Goal: Task Accomplishment & Management: Complete application form

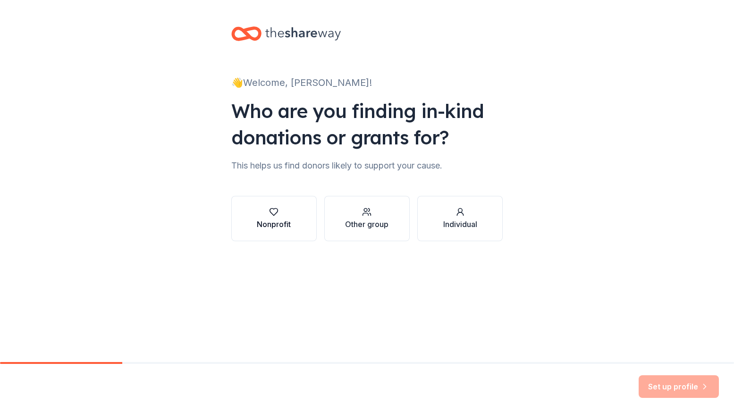
scroll to position [0, 0]
click at [274, 214] on icon "button" at bounding box center [273, 211] width 9 height 9
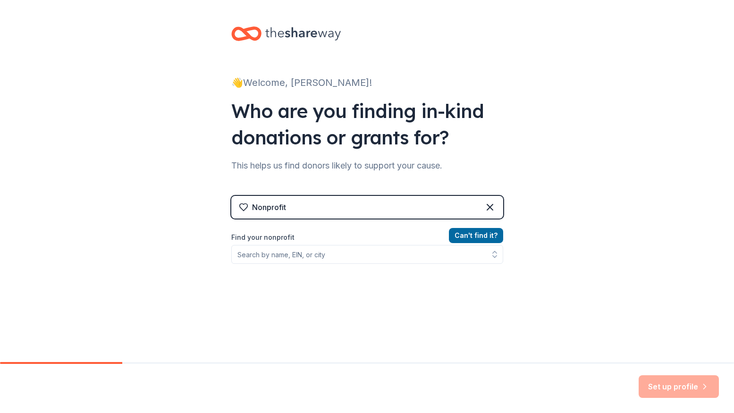
scroll to position [0, 0]
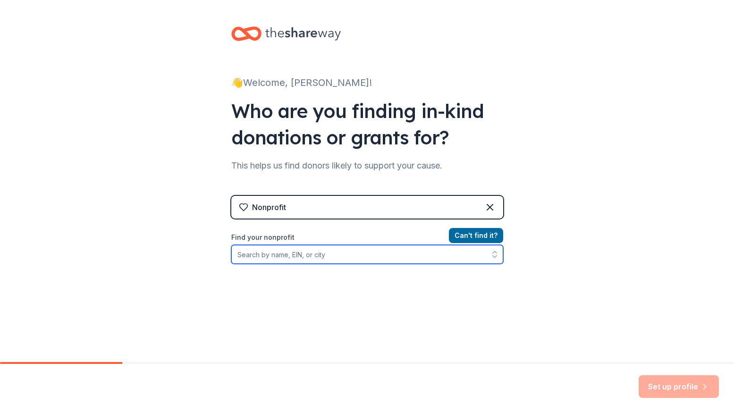
click at [347, 258] on input "Find your nonprofit" at bounding box center [367, 254] width 272 height 19
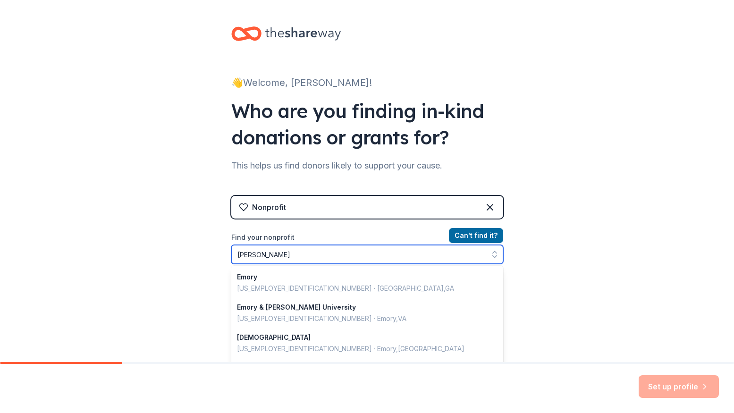
type input "[PERSON_NAME]"
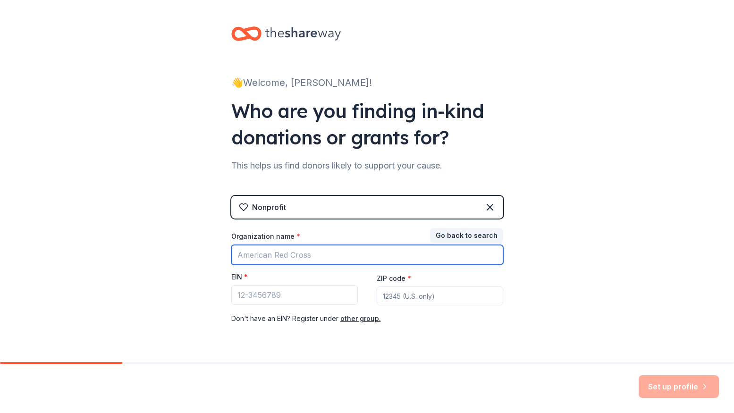
drag, startPoint x: 330, startPoint y: 254, endPoint x: 174, endPoint y: 240, distance: 157.3
drag, startPoint x: 320, startPoint y: 252, endPoint x: 210, endPoint y: 248, distance: 110.5
click at [210, 248] on div "👋 Welcome, Lee! Who are you finding in-kind donations or grants for? This helps…" at bounding box center [367, 194] width 734 height 388
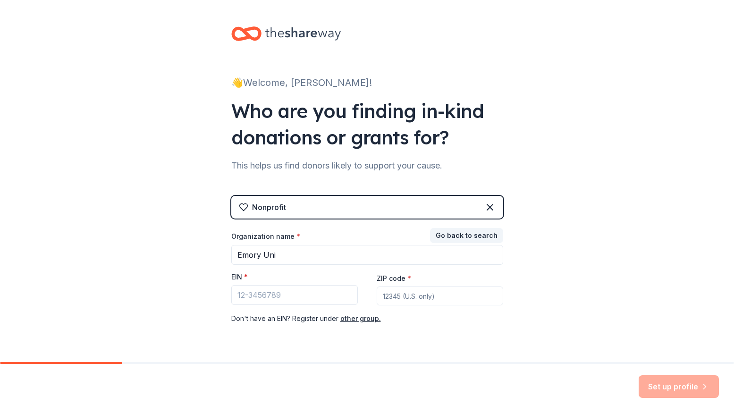
click at [372, 211] on div "Nonprofit" at bounding box center [367, 207] width 272 height 23
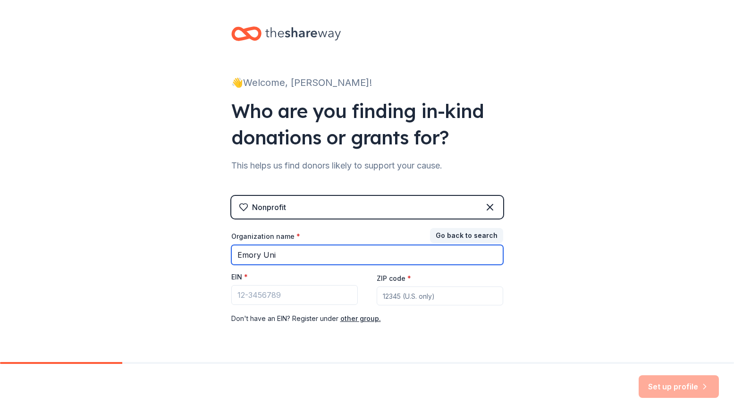
click at [284, 255] on input "Emory Uni" at bounding box center [367, 255] width 272 height 20
drag, startPoint x: 284, startPoint y: 255, endPoint x: 262, endPoint y: 249, distance: 22.4
click at [262, 251] on input "Emory Uni" at bounding box center [367, 255] width 272 height 20
type input "Emory"
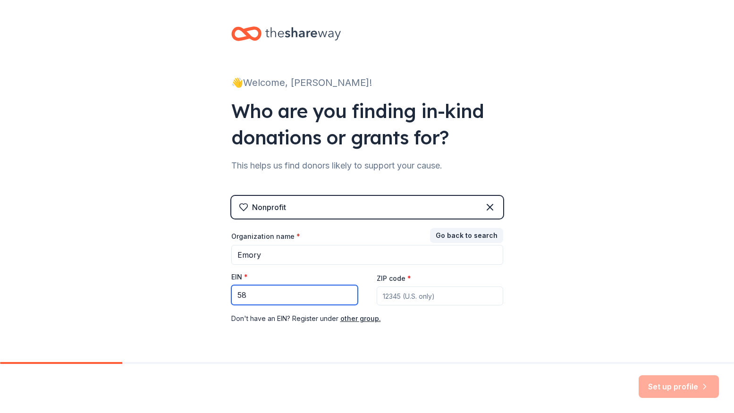
type input "58"
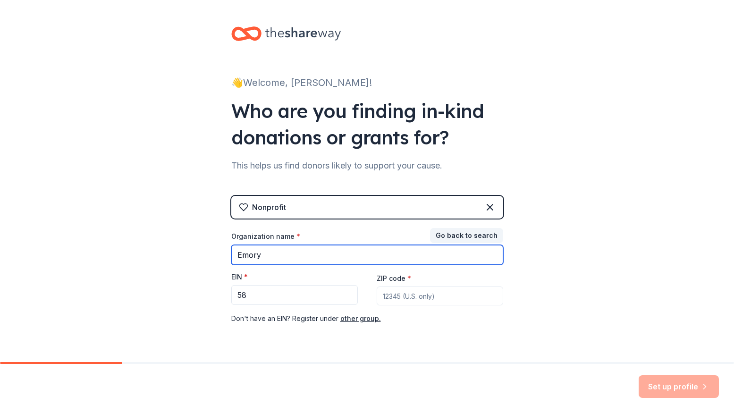
click at [236, 256] on input "Emory" at bounding box center [367, 255] width 272 height 20
type input "Drive for the Cure Emory"
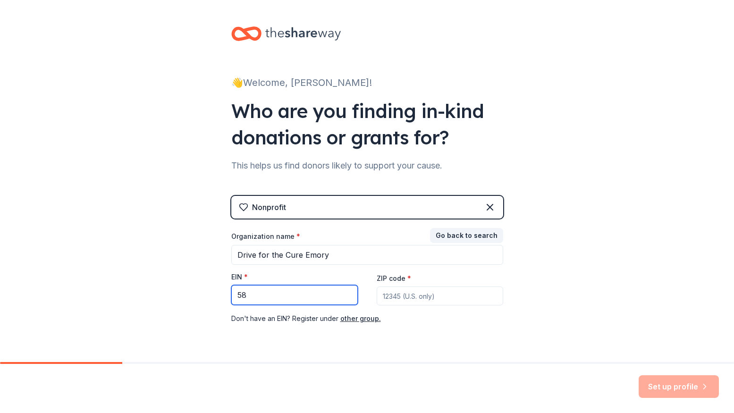
click at [262, 292] on input "58" at bounding box center [294, 295] width 126 height 20
type input "58-0566256"
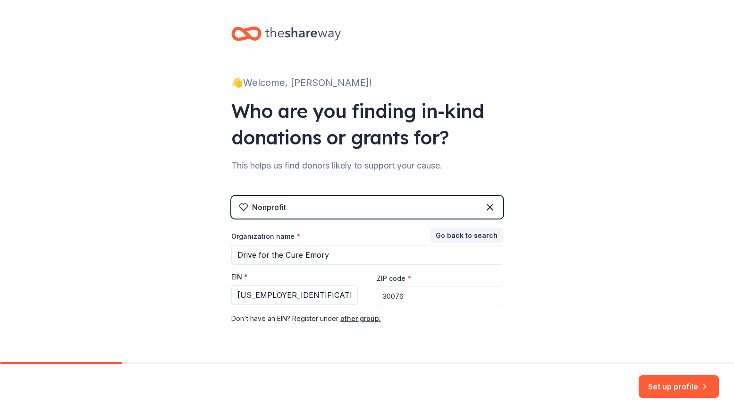
type input "30076"
click at [458, 319] on div "Don ' t have an EIN? Register under other group." at bounding box center [367, 318] width 272 height 11
click at [675, 386] on button "Set up profile" at bounding box center [679, 386] width 80 height 23
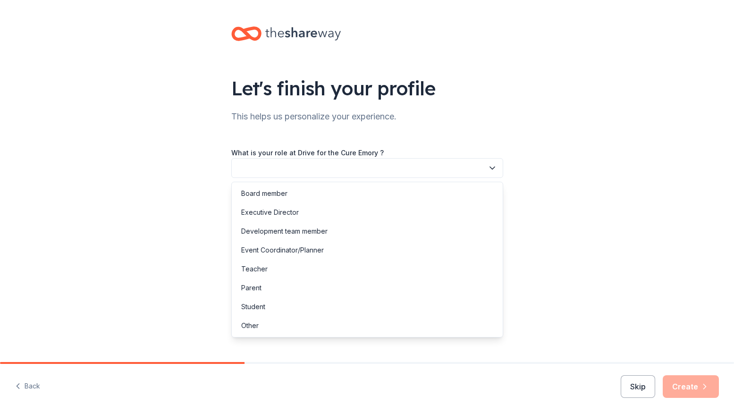
click at [320, 164] on button "button" at bounding box center [367, 168] width 272 height 20
click at [269, 191] on div "Board member" at bounding box center [264, 193] width 46 height 11
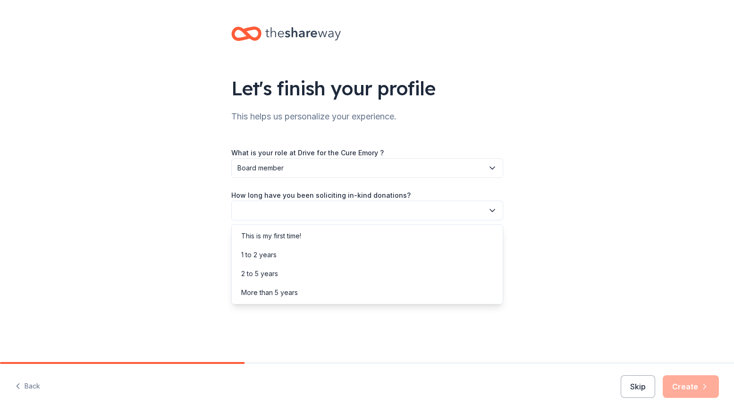
click at [292, 209] on button "button" at bounding box center [367, 211] width 272 height 20
click at [273, 238] on div "This is my first time!" at bounding box center [271, 235] width 60 height 11
click at [361, 253] on button "button" at bounding box center [367, 253] width 272 height 20
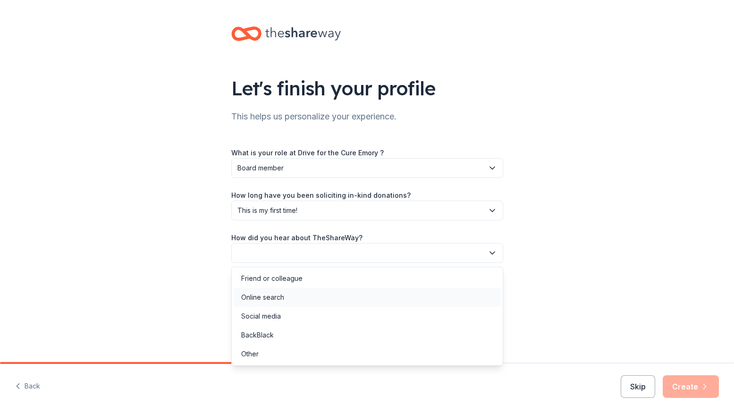
click at [276, 294] on div "Online search" at bounding box center [262, 297] width 43 height 11
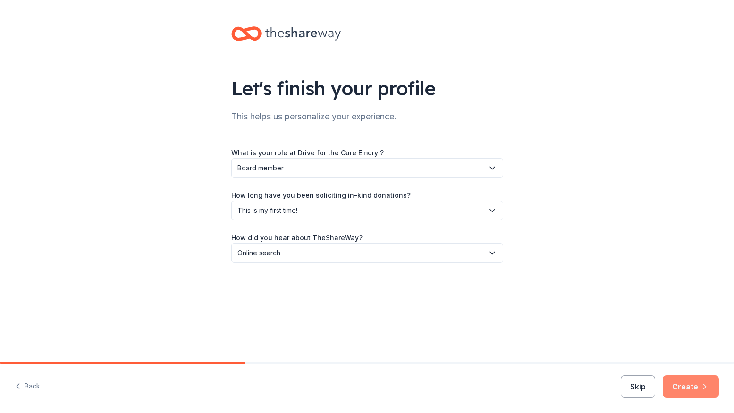
click at [685, 383] on button "Create" at bounding box center [691, 386] width 56 height 23
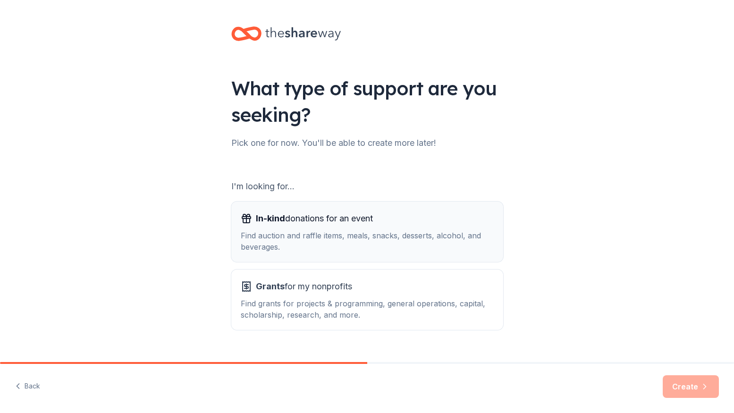
click at [424, 227] on div "In-kind donations for an event Find auction and raffle items, meals, snacks, de…" at bounding box center [367, 232] width 253 height 42
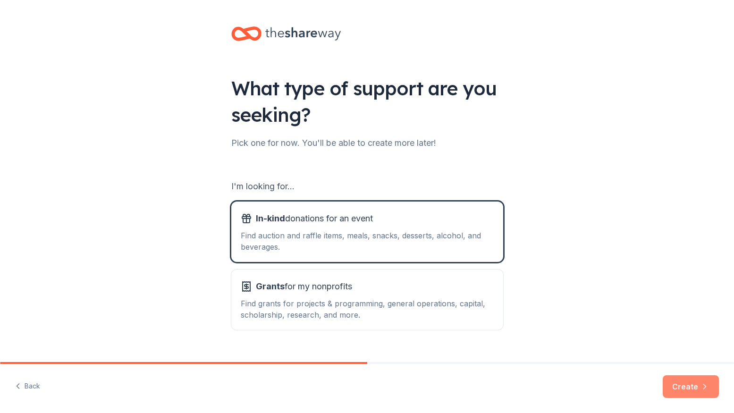
click at [690, 384] on button "Create" at bounding box center [691, 386] width 56 height 23
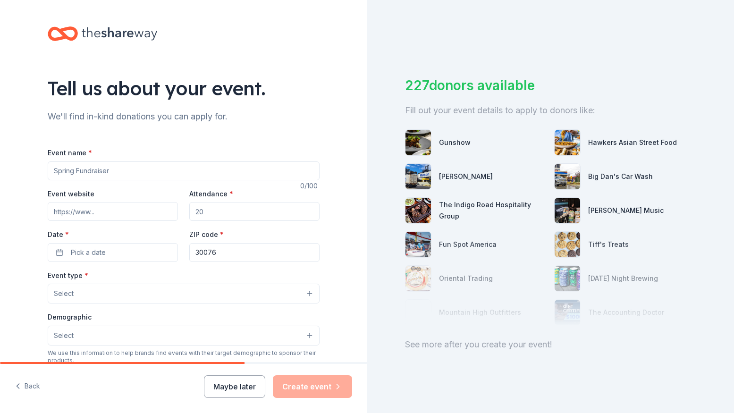
drag, startPoint x: 72, startPoint y: 169, endPoint x: 160, endPoint y: 174, distance: 88.4
type input "Drive for the Cure"
paste input "https://birdease.com/32009"
type input "https://birdease.com/32009"
drag, startPoint x: 216, startPoint y: 212, endPoint x: 210, endPoint y: 194, distance: 20.0
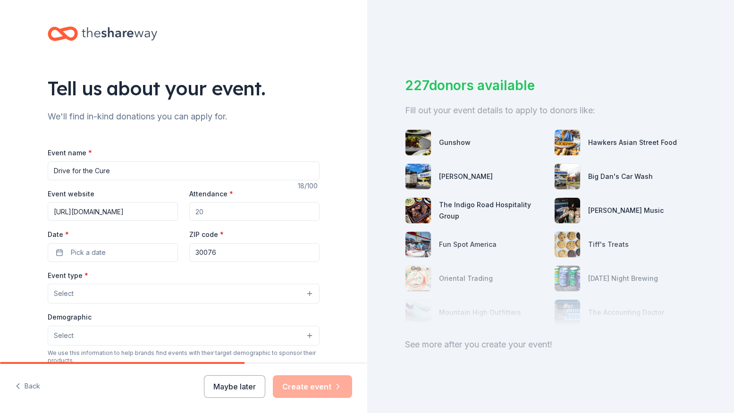
click at [210, 195] on div "Attendance *" at bounding box center [254, 205] width 130 height 34
type input "288"
click at [98, 252] on span "Pick a date" at bounding box center [88, 252] width 35 height 11
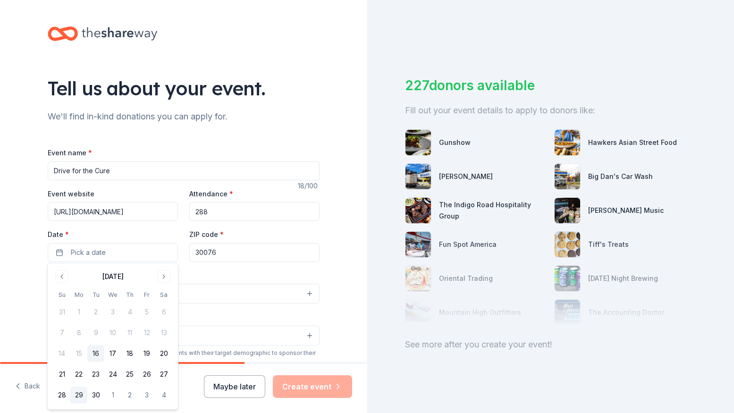
click at [77, 393] on button "29" at bounding box center [78, 395] width 17 height 17
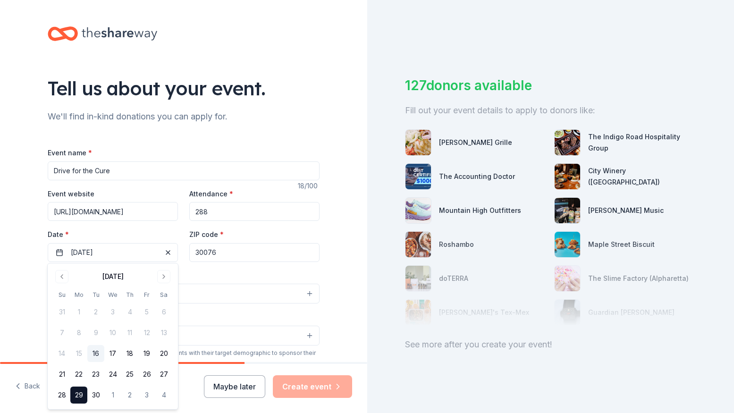
click at [238, 292] on button "Select" at bounding box center [184, 294] width 272 height 20
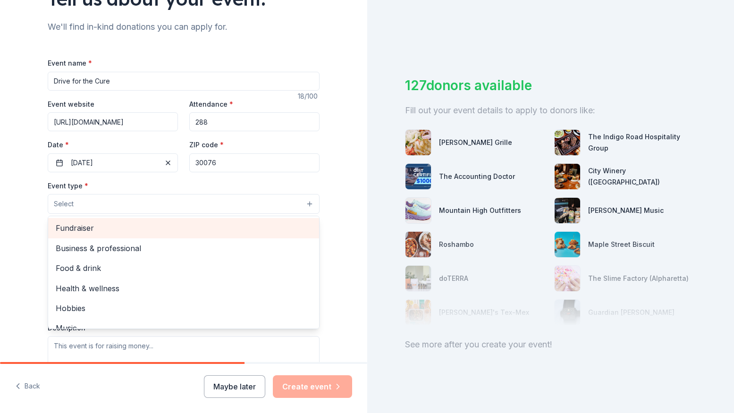
click at [83, 228] on span "Fundraiser" at bounding box center [184, 228] width 256 height 12
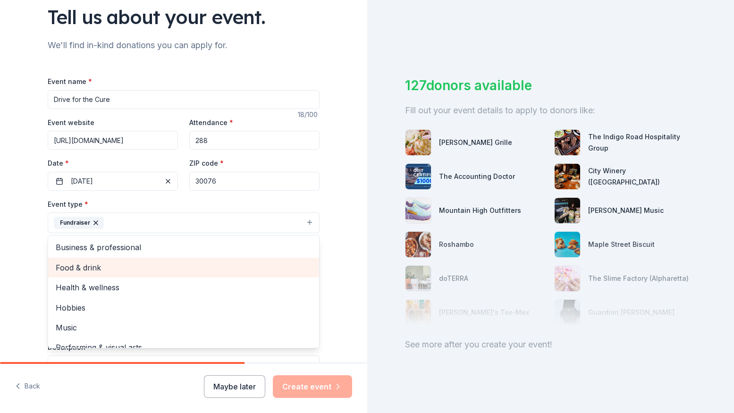
scroll to position [75, 0]
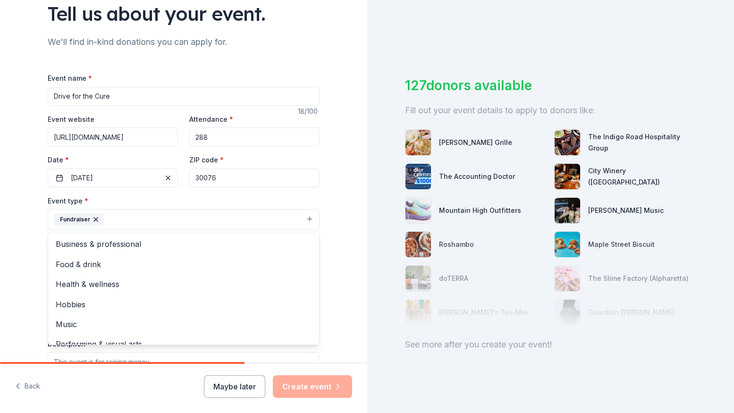
click at [331, 259] on div "Tell us about your event. We'll find in-kind donations you can apply for. Event…" at bounding box center [184, 239] width 302 height 629
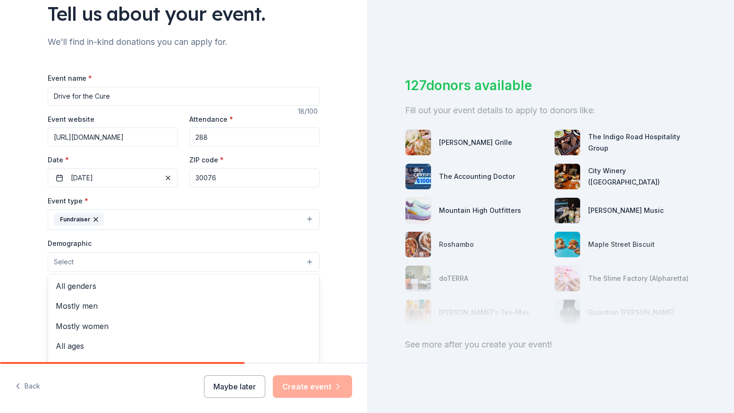
click at [109, 256] on button "Select" at bounding box center [184, 262] width 272 height 20
click at [85, 305] on span "Mostly men" at bounding box center [184, 306] width 256 height 12
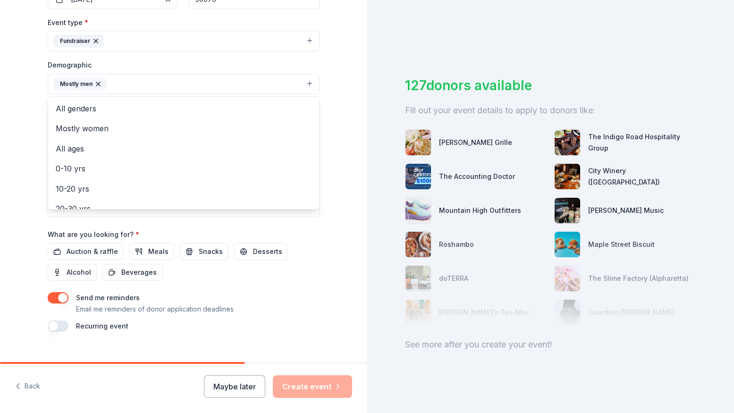
scroll to position [255, 0]
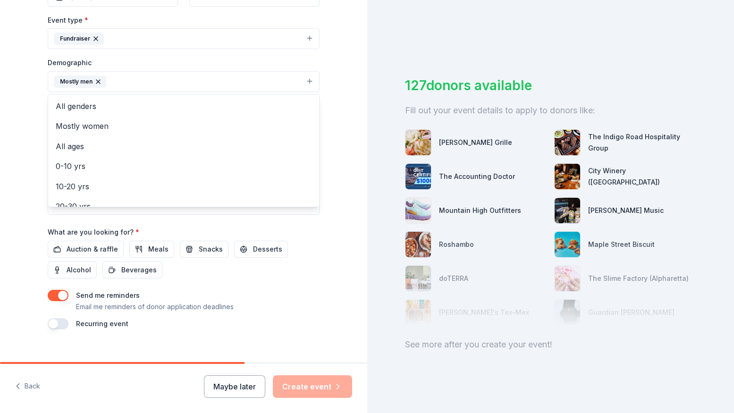
click at [339, 256] on div "Tell us about your event. We'll find in-kind donations you can apply for. Event…" at bounding box center [183, 60] width 367 height 630
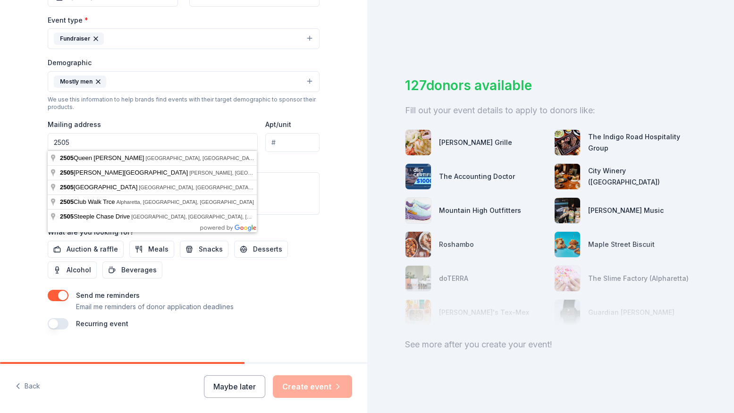
type input "2505"
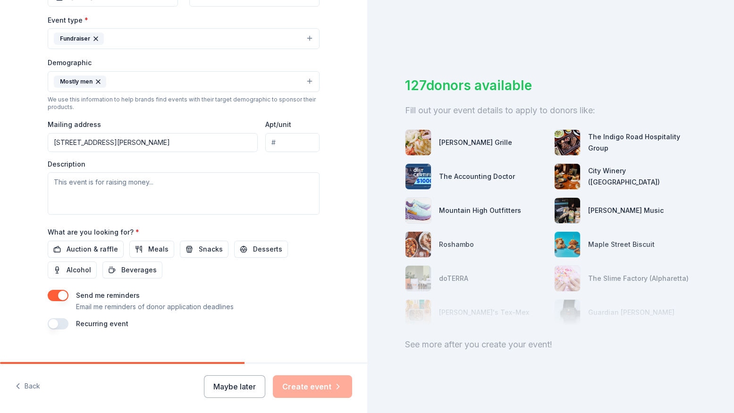
type input "2505 Chamblee Tucker Road, Chamblee, GA, 30341"
click at [90, 183] on textarea at bounding box center [184, 193] width 272 height 42
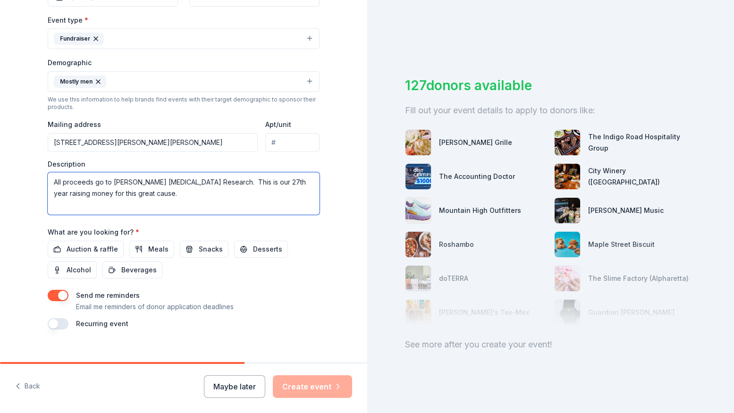
scroll to position [252, 0]
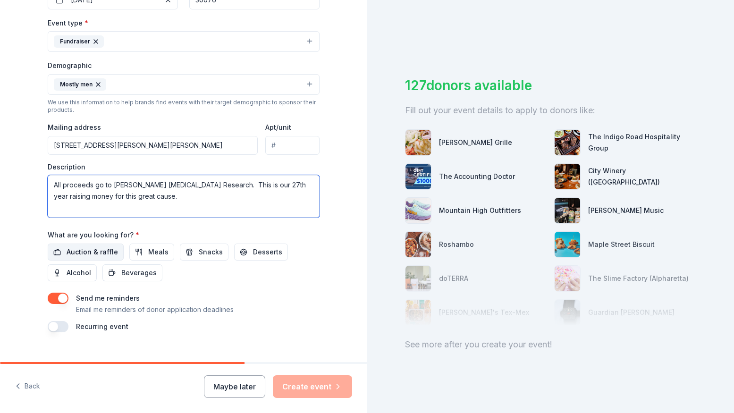
type textarea "All proceeds go to Emory Winship Prostate Cancer Research. This is our 27th yea…"
click at [98, 248] on span "Auction & raffle" at bounding box center [92, 251] width 51 height 11
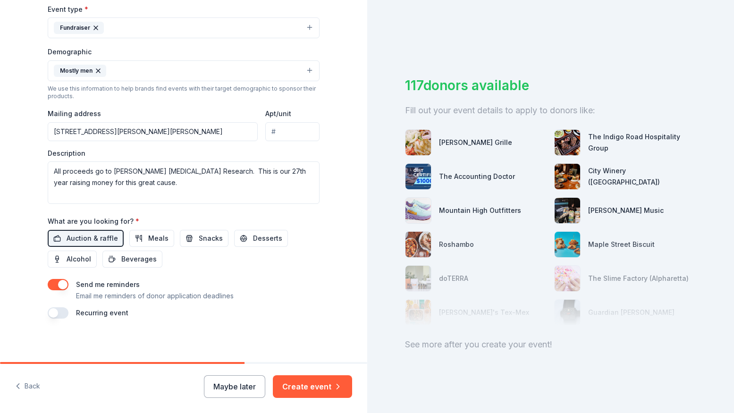
scroll to position [266, 0]
click at [57, 311] on button "button" at bounding box center [58, 313] width 21 height 11
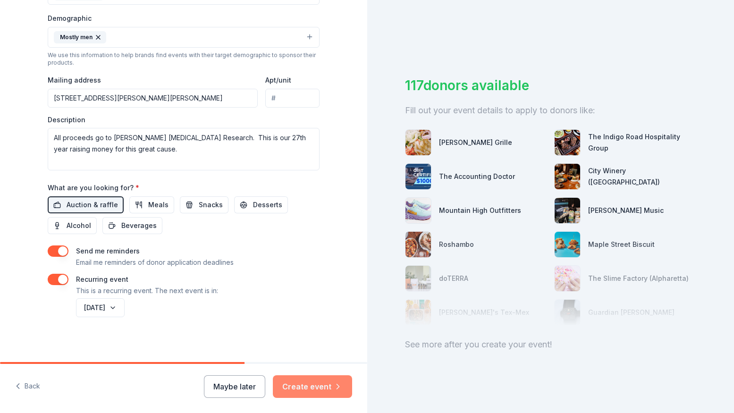
scroll to position [0, 0]
click at [308, 387] on button "Create event" at bounding box center [312, 386] width 79 height 23
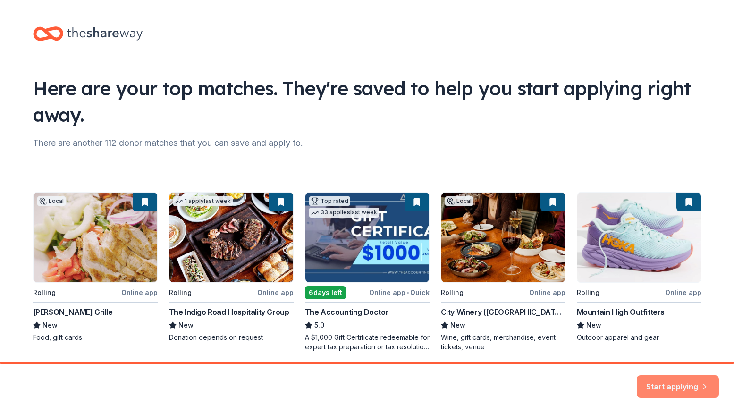
click at [690, 396] on div "Start applying" at bounding box center [367, 388] width 734 height 49
click at [680, 385] on button "Start applying" at bounding box center [678, 381] width 82 height 23
click at [675, 381] on div "Start applying" at bounding box center [678, 386] width 82 height 23
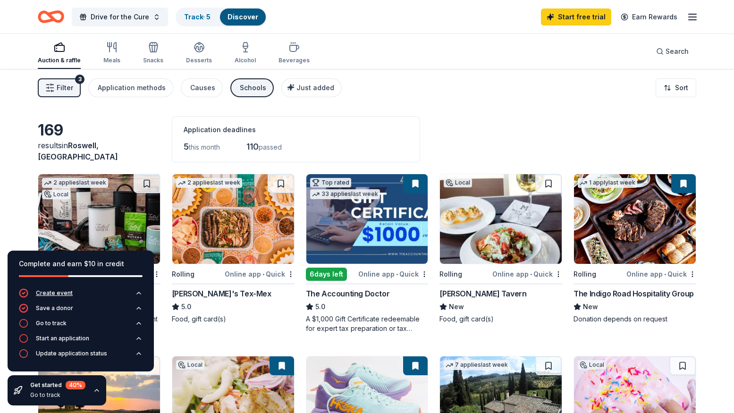
click at [64, 291] on div "Create event" at bounding box center [54, 293] width 37 height 8
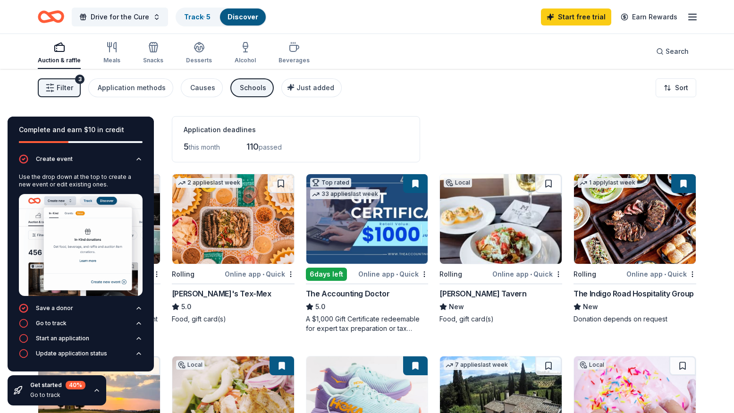
click at [378, 7] on div "Drive for the Cure Track · 5 Discover Start free trial Earn Rewards" at bounding box center [367, 17] width 658 height 22
click at [141, 106] on div "Filter 3 Application methods Causes Schools Just added Sort" at bounding box center [367, 88] width 734 height 38
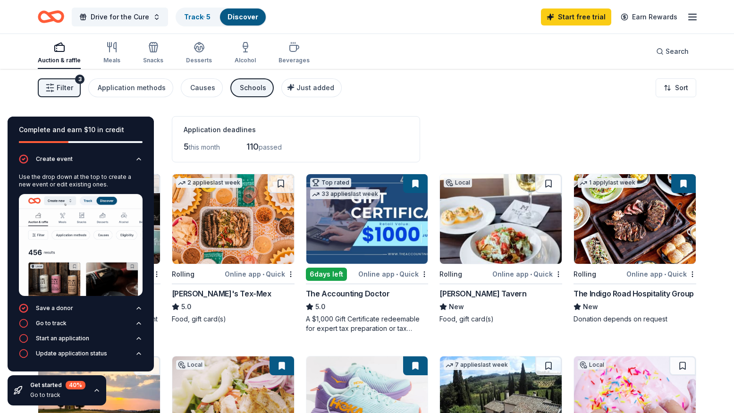
click at [97, 392] on icon "button" at bounding box center [97, 391] width 8 height 8
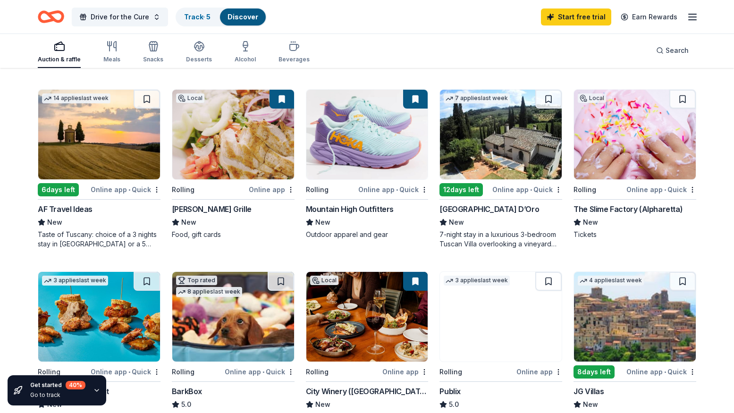
scroll to position [273, 0]
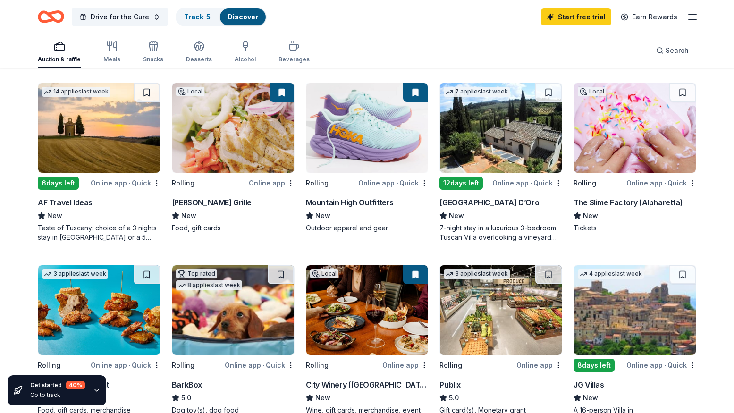
click at [202, 202] on div "Hudson Grille" at bounding box center [212, 202] width 80 height 11
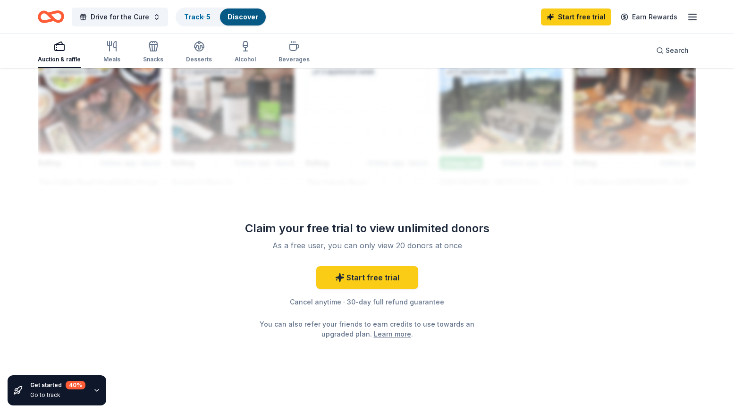
scroll to position [864, 0]
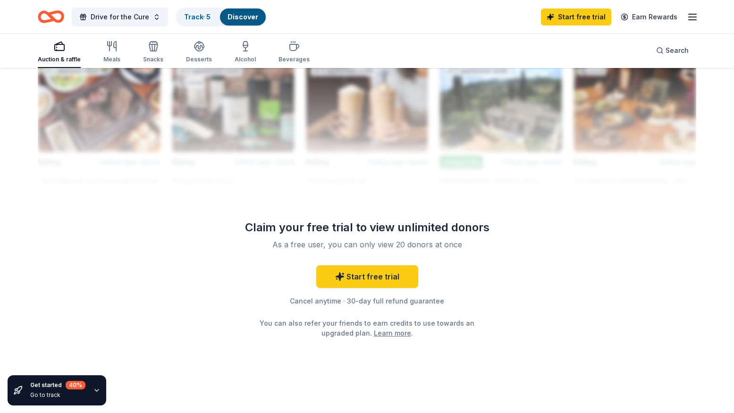
click at [398, 16] on div "Drive for the Cure Track · 5 Discover Start free trial Earn Rewards" at bounding box center [367, 17] width 658 height 22
click at [395, 52] on div "Auction & raffle Meals Snacks Desserts Alcohol Beverages Search" at bounding box center [367, 50] width 658 height 35
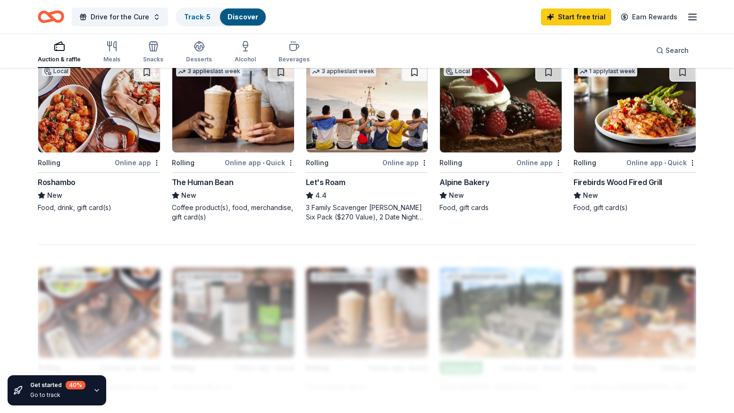
scroll to position [657, 0]
click at [692, 18] on icon "button" at bounding box center [692, 16] width 11 height 11
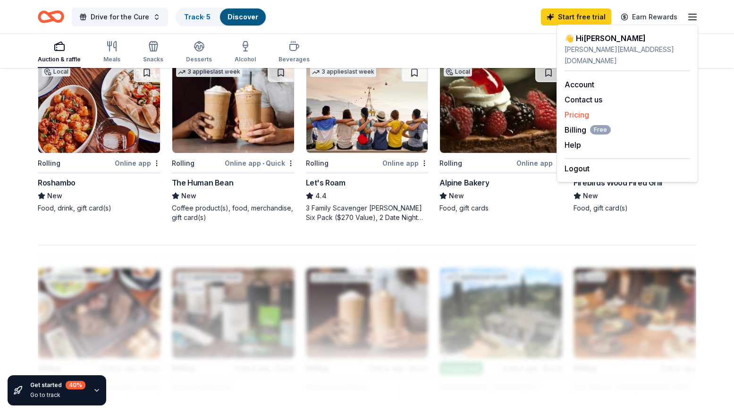
click at [576, 110] on link "Pricing" at bounding box center [576, 114] width 25 height 9
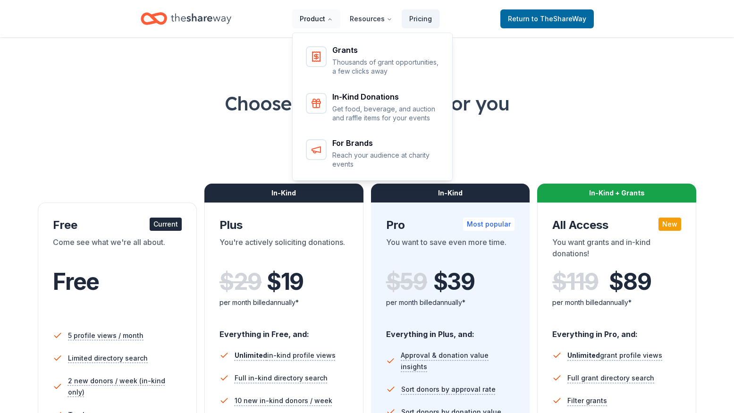
click at [322, 18] on button "Product" at bounding box center [316, 18] width 48 height 19
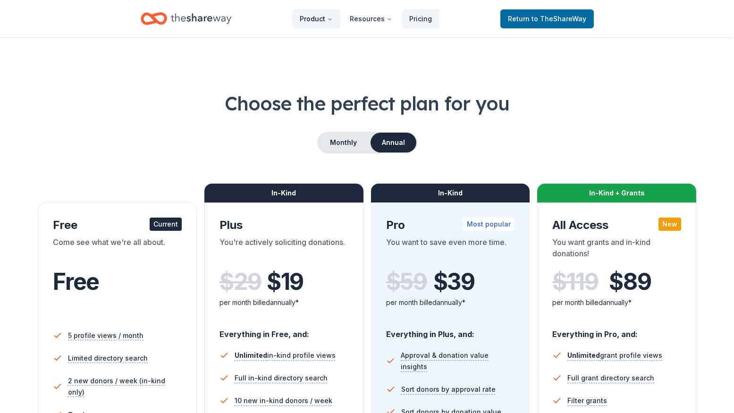
click at [333, 19] on icon "Main" at bounding box center [330, 20] width 6 height 6
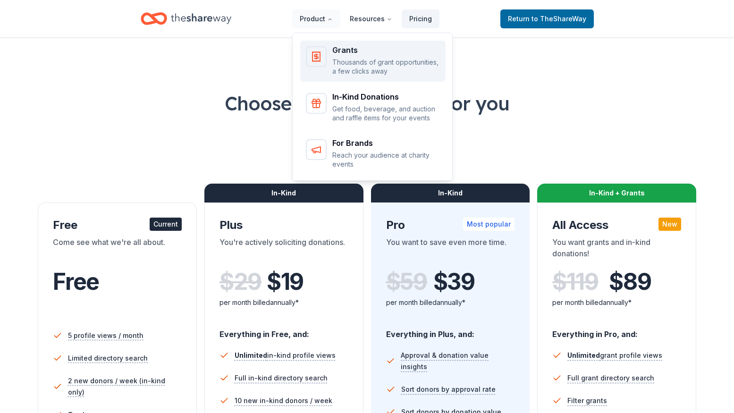
click at [358, 69] on p "Thousands of grant opportunities, a few clicks away" at bounding box center [386, 67] width 108 height 18
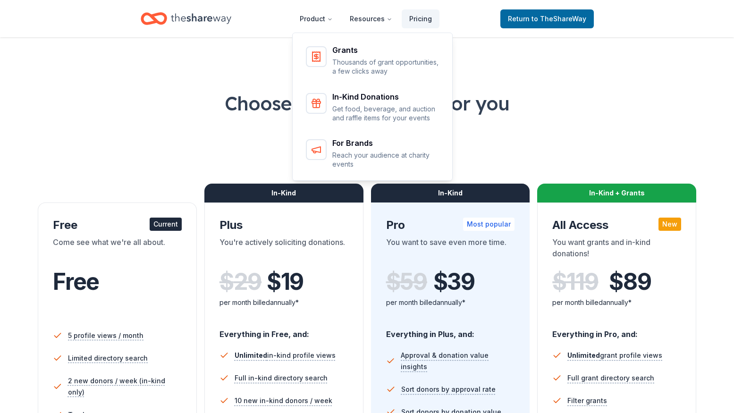
click at [377, 108] on div "Grants Thousands of grant opportunities, a few clicks away In-Kind Donations Ge…" at bounding box center [372, 105] width 160 height 151
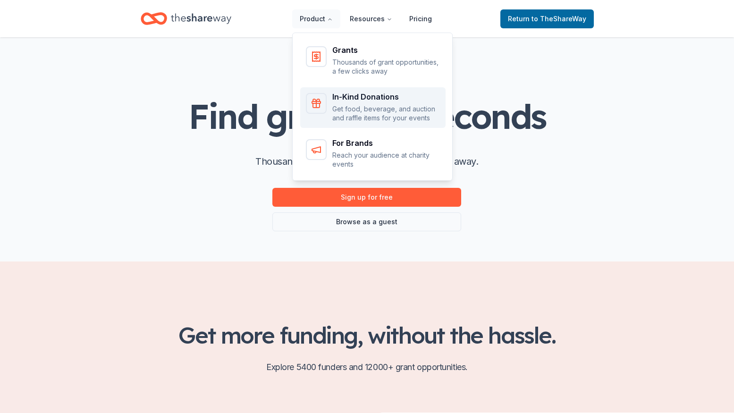
click at [356, 99] on div "In-Kind Donations" at bounding box center [386, 97] width 108 height 8
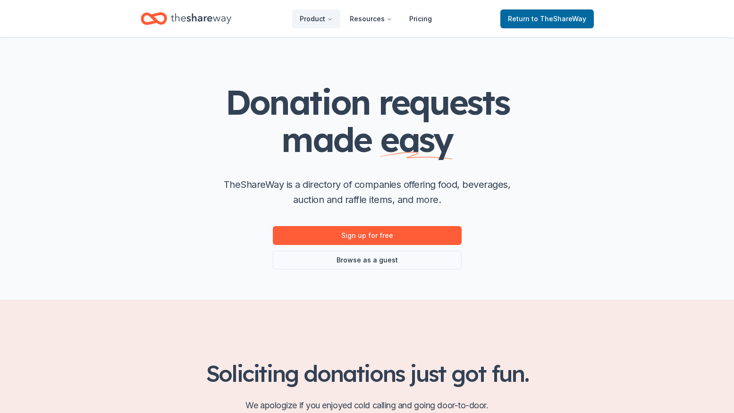
scroll to position [10, 0]
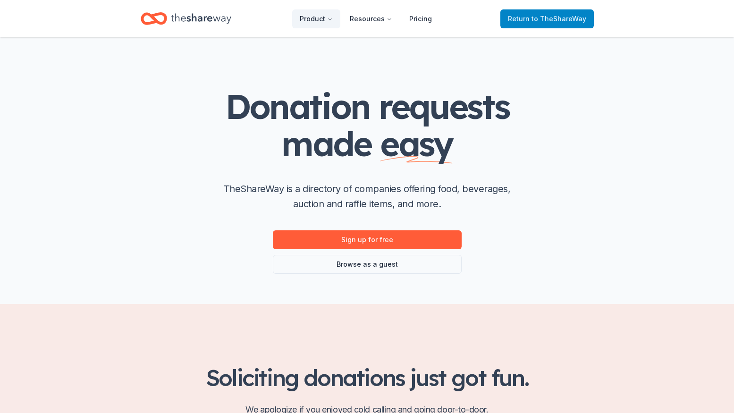
click at [561, 17] on span "to TheShareWay" at bounding box center [558, 19] width 55 height 8
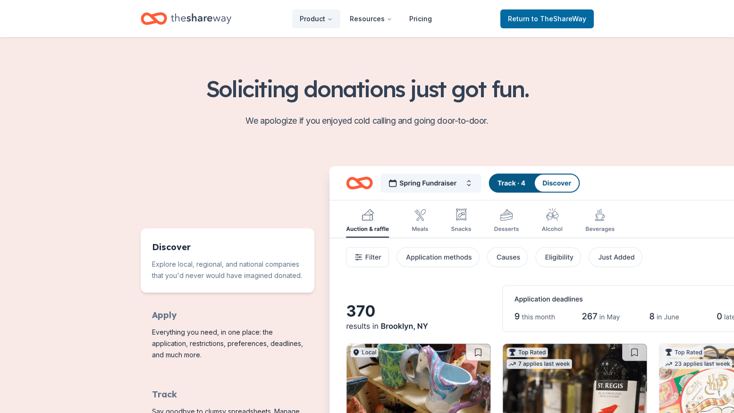
scroll to position [298, 0]
